Goal: Find contact information: Find contact information

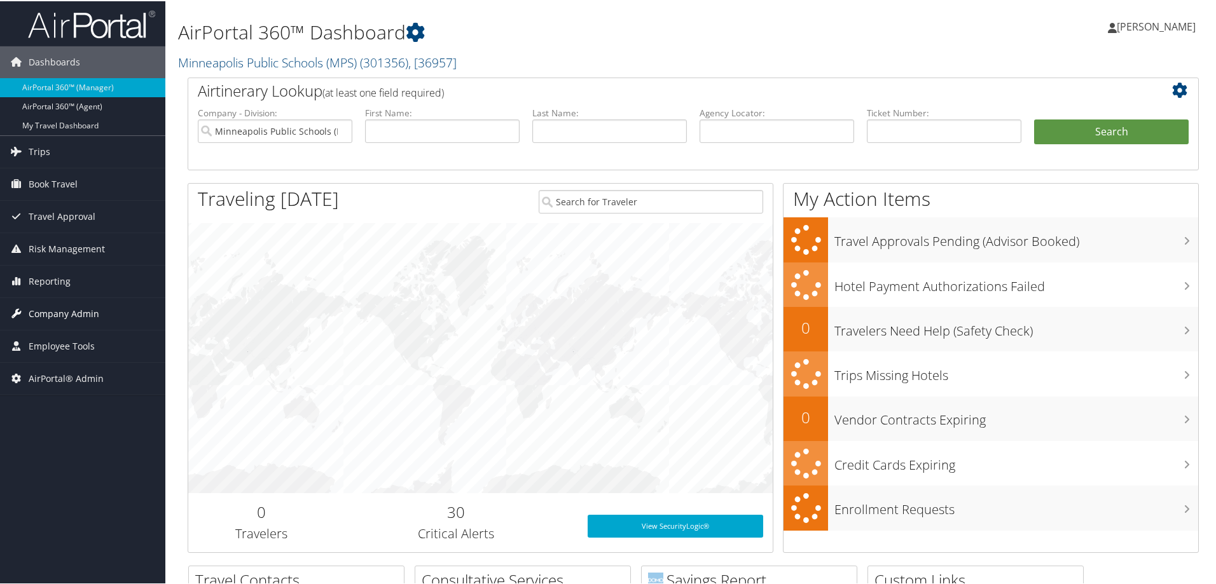
click at [50, 307] on span "Company Admin" at bounding box center [64, 313] width 71 height 32
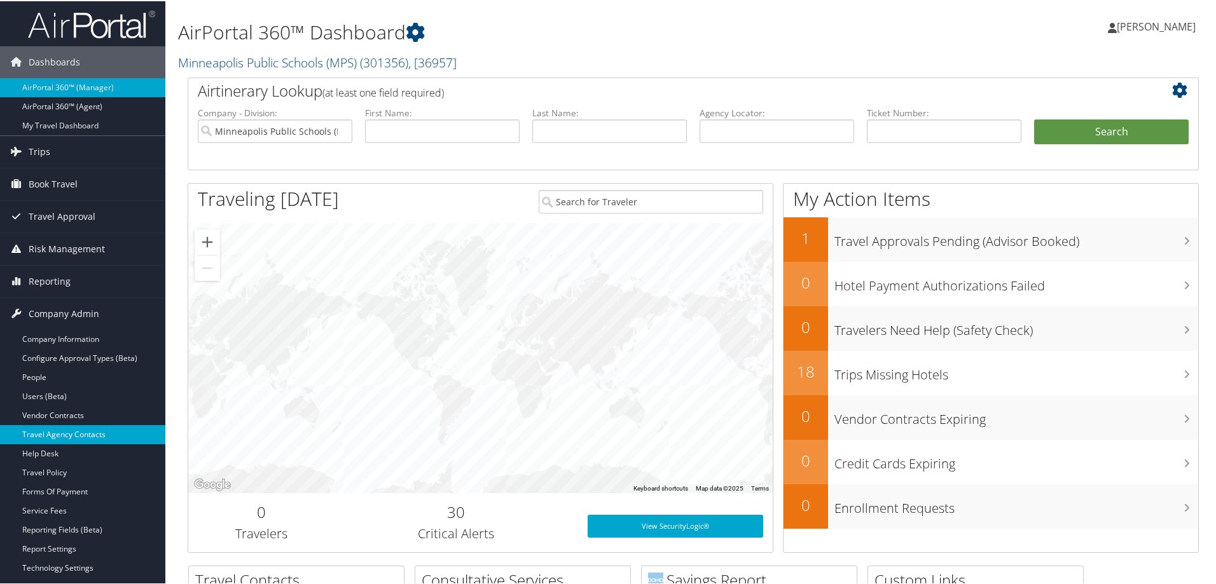
click at [75, 432] on link "Travel Agency Contacts" at bounding box center [82, 433] width 165 height 19
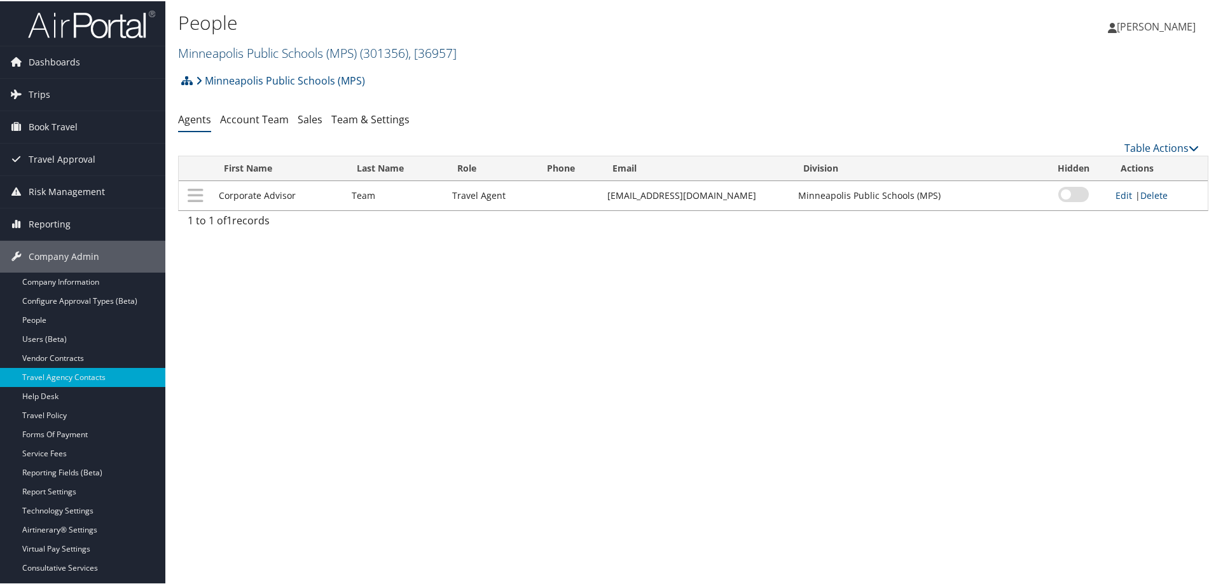
click at [294, 49] on link "Minneapolis Public Schools (MPS) ( 301356 ) , [ 36957 ]" at bounding box center [317, 51] width 279 height 17
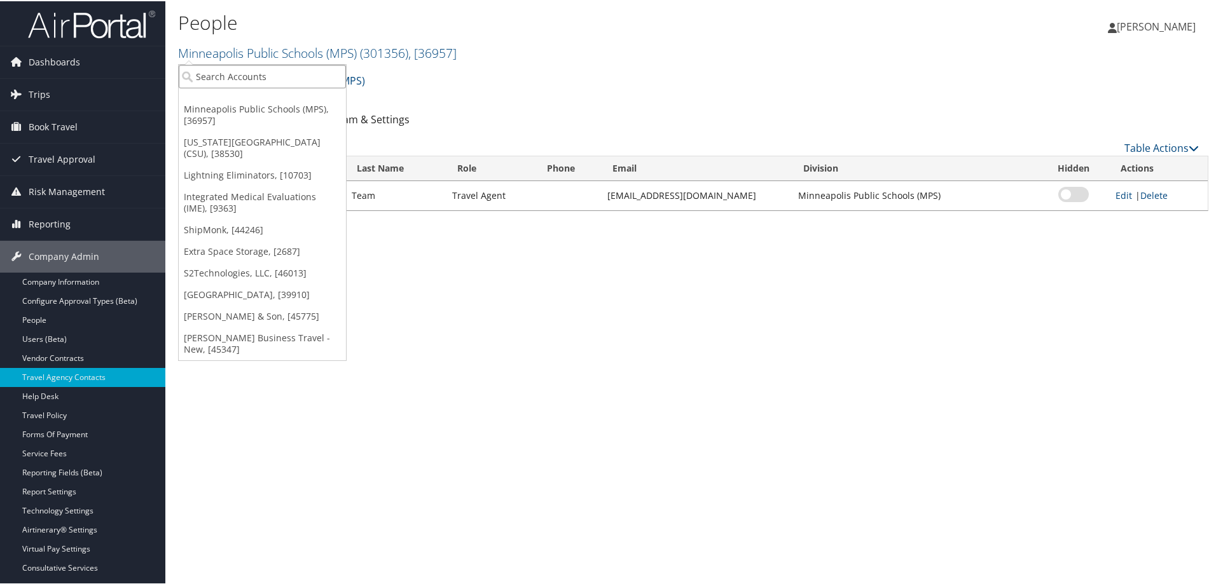
drag, startPoint x: 269, startPoint y: 79, endPoint x: 272, endPoint y: 70, distance: 9.3
click at [270, 79] on input "search" at bounding box center [262, 76] width 167 height 24
type input "sound transit"
click at [257, 109] on div "Account" at bounding box center [267, 109] width 191 height 11
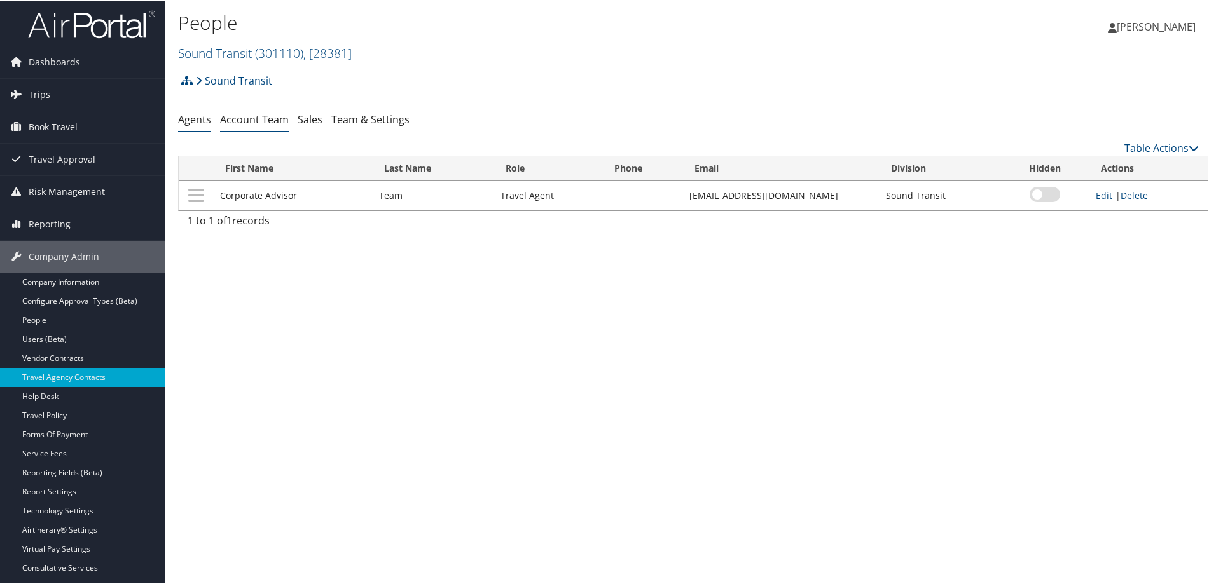
click at [252, 121] on link "Account Team" at bounding box center [254, 118] width 69 height 14
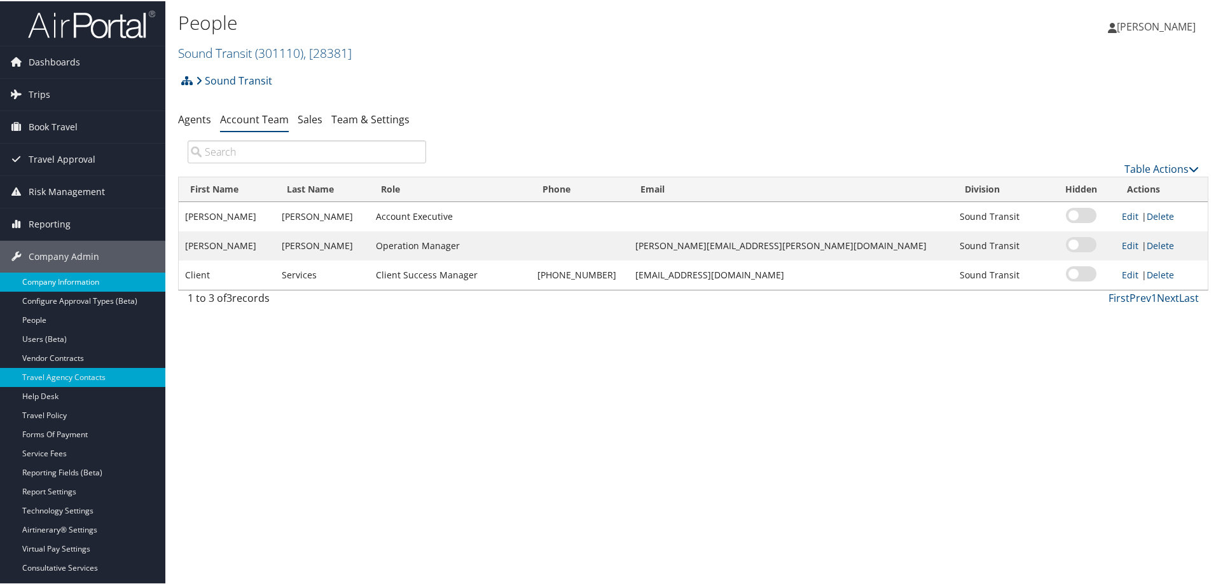
click at [62, 282] on link "Company Information" at bounding box center [82, 281] width 165 height 19
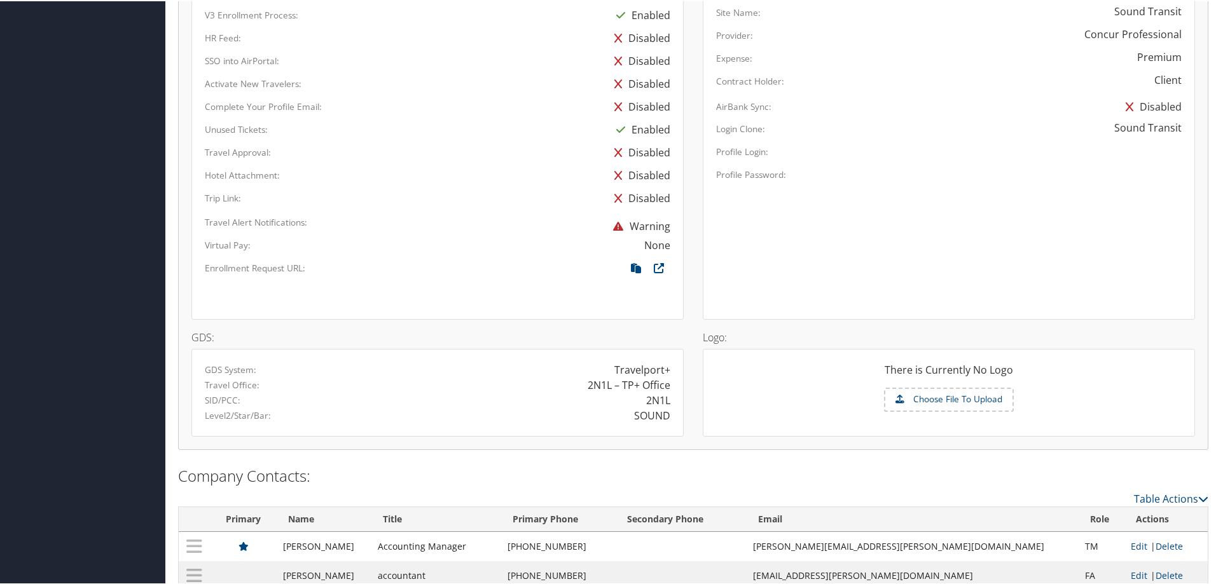
scroll to position [757, 0]
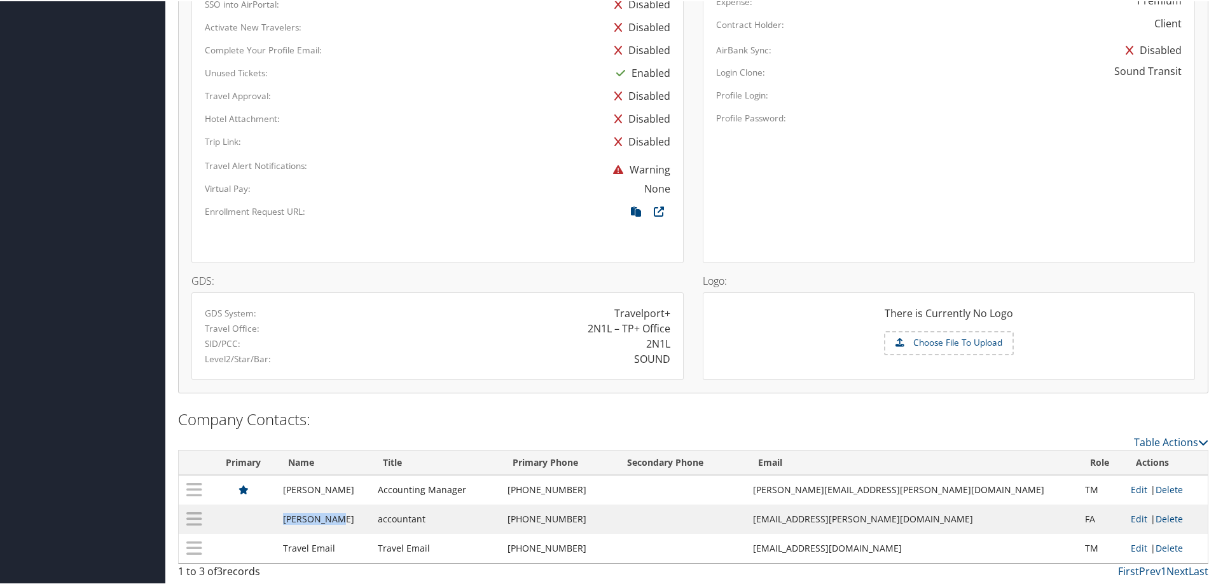
drag, startPoint x: 355, startPoint y: 520, endPoint x: 284, endPoint y: 518, distance: 70.6
click at [284, 518] on tr "[PERSON_NAME] accountant [PHONE_NUMBER] [EMAIL_ADDRESS][PERSON_NAME][DOMAIN_NAM…" at bounding box center [693, 518] width 1029 height 29
click at [277, 518] on td at bounding box center [243, 518] width 67 height 29
drag, startPoint x: 272, startPoint y: 516, endPoint x: 239, endPoint y: 506, distance: 34.0
click at [239, 506] on td at bounding box center [243, 518] width 67 height 29
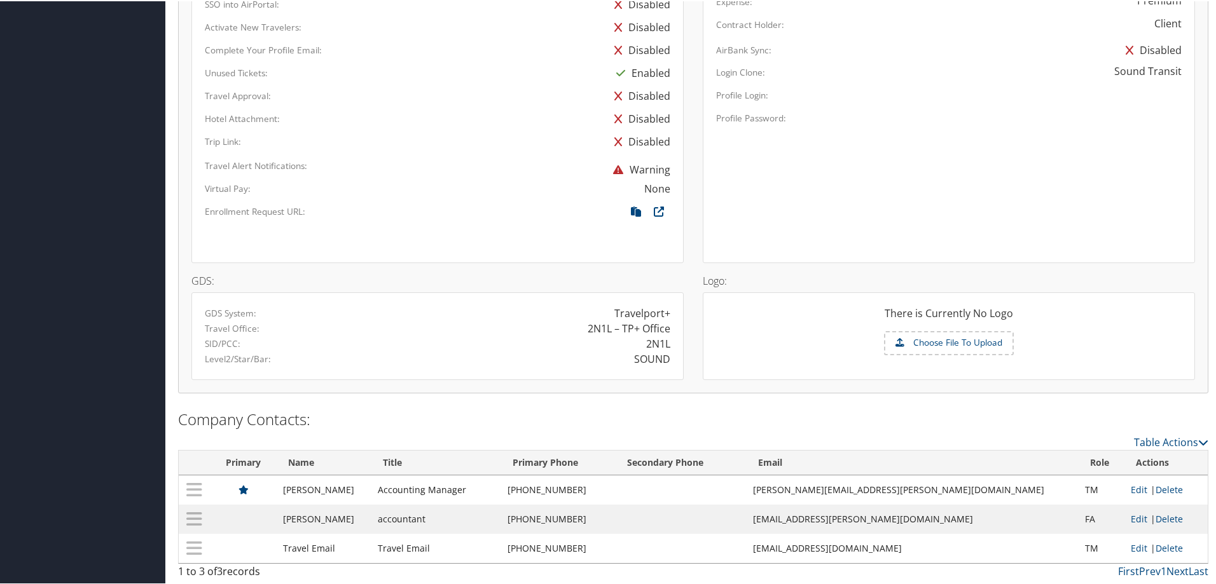
drag, startPoint x: 492, startPoint y: 488, endPoint x: 378, endPoint y: 493, distance: 113.3
click at [378, 493] on tr "[PERSON_NAME] Accounting Manager [PHONE_NUMBER] [PERSON_NAME][EMAIL_ADDRESS][PE…" at bounding box center [693, 488] width 1029 height 29
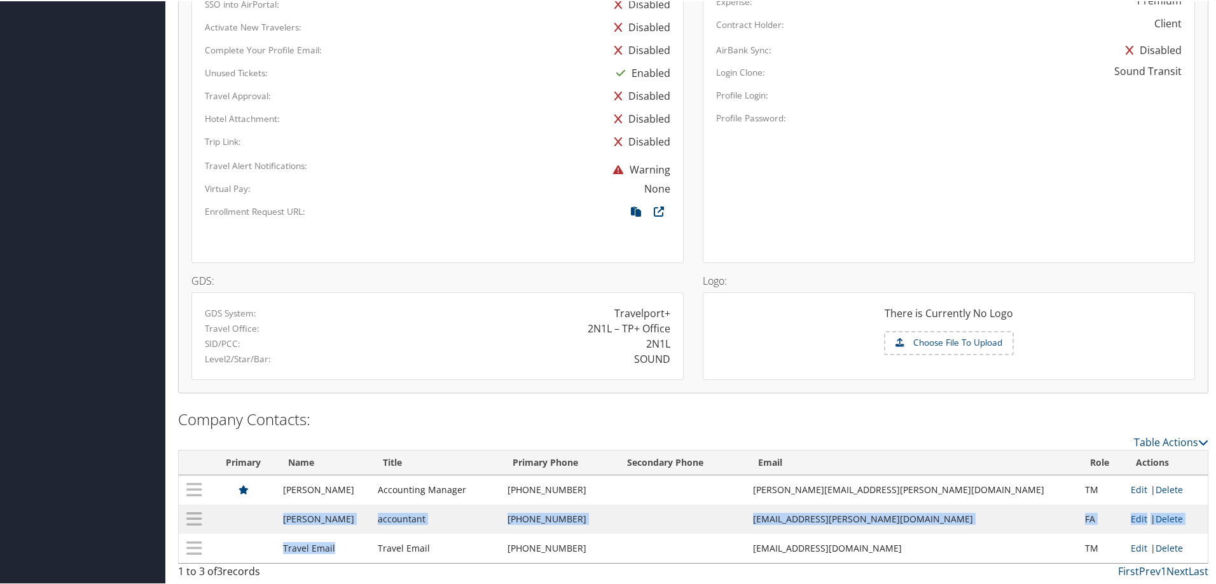
drag, startPoint x: 293, startPoint y: 522, endPoint x: 380, endPoint y: 541, distance: 89.1
click at [380, 540] on tbody "[PERSON_NAME] Accounting Manager [PHONE_NUMBER] [PERSON_NAME][EMAIL_ADDRESS][PE…" at bounding box center [693, 518] width 1029 height 88
click at [438, 523] on td "accountant" at bounding box center [435, 518] width 129 height 29
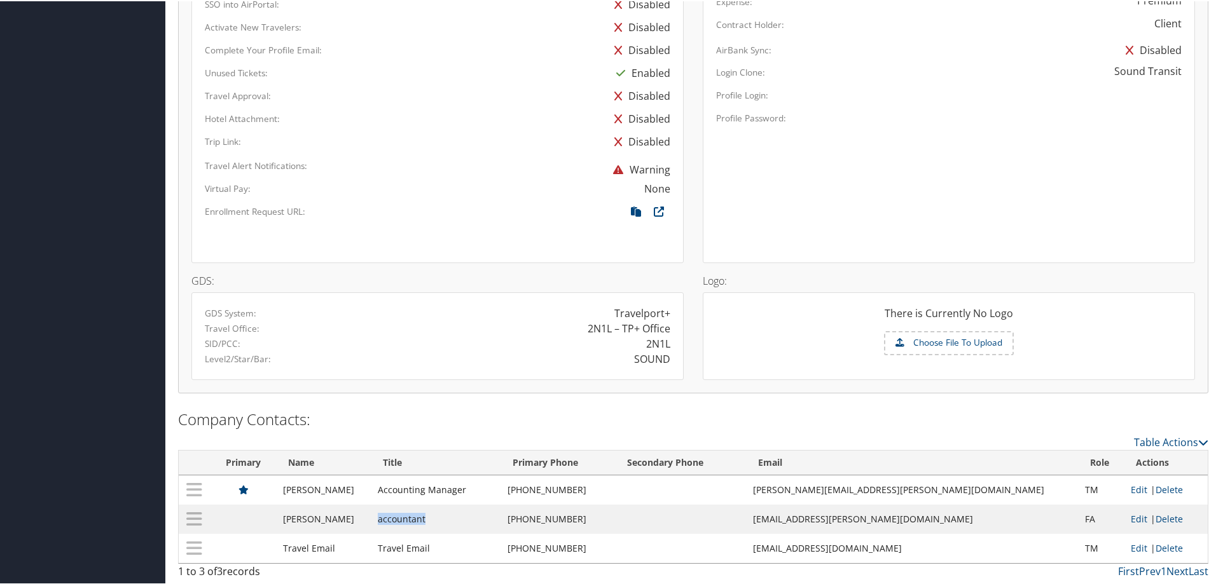
drag, startPoint x: 401, startPoint y: 520, endPoint x: 459, endPoint y: 527, distance: 58.3
click at [459, 527] on td "accountant" at bounding box center [435, 518] width 129 height 29
click at [473, 521] on td "accountant" at bounding box center [435, 518] width 129 height 29
drag, startPoint x: 365, startPoint y: 486, endPoint x: 333, endPoint y: 529, distance: 53.2
click at [293, 488] on td "[PERSON_NAME]" at bounding box center [324, 488] width 95 height 29
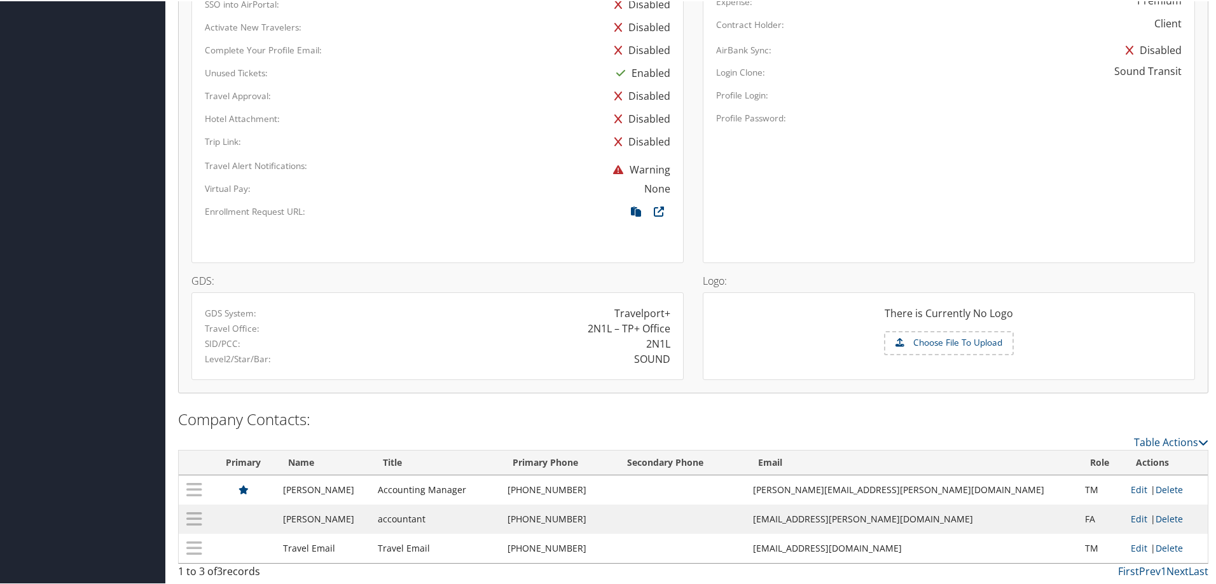
click at [396, 495] on td "Accounting Manager" at bounding box center [435, 488] width 129 height 29
